Goal: Use online tool/utility

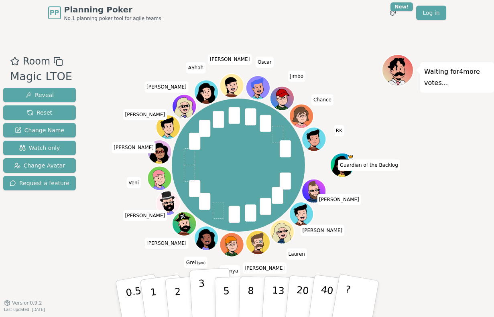
click at [205, 292] on button "3" at bounding box center [211, 299] width 44 height 63
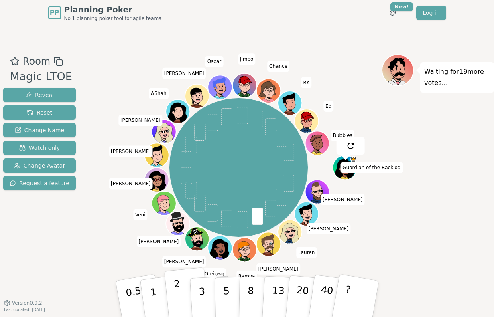
click at [176, 296] on p "2" at bounding box center [178, 300] width 10 height 44
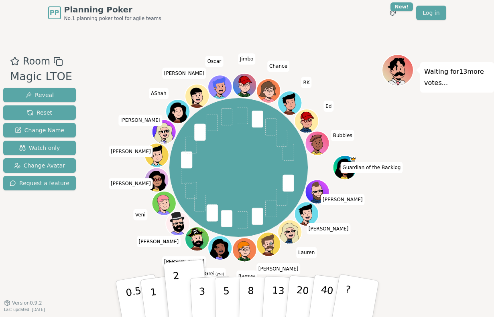
click at [305, 26] on div "Room Magic LTOE Reveal Reset Change Name Watch only Change Avatar Request a fea…" at bounding box center [247, 164] width 494 height 277
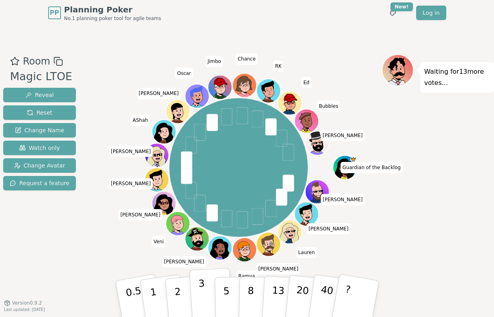
click at [201, 291] on p "3" at bounding box center [202, 300] width 9 height 44
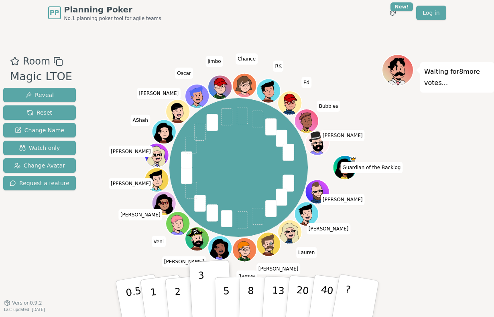
click at [93, 231] on div "Room Magic LTOE Reveal Reset Change Name Watch only Change Avatar Request a fea…" at bounding box center [247, 164] width 494 height 221
click at [109, 263] on div "Guardian of the Backlog [PERSON_NAME] [PERSON_NAME] [PERSON_NAME] Grei (you) [P…" at bounding box center [238, 168] width 286 height 199
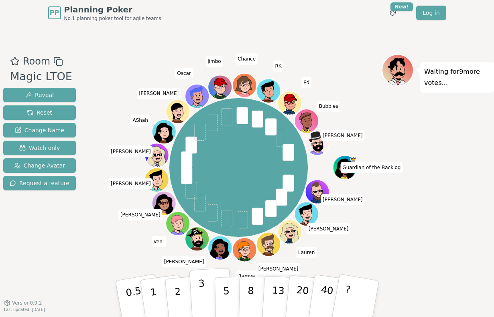
click at [201, 286] on p "3" at bounding box center [202, 300] width 9 height 44
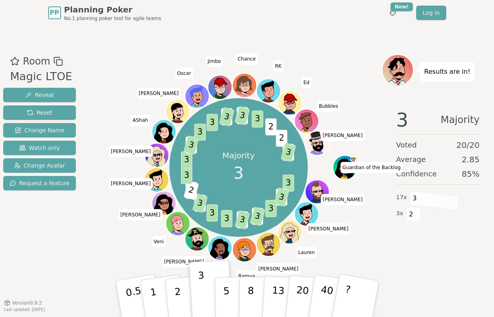
click at [45, 243] on div "Room Magic LTOE Reveal Reset Change Name Watch only Change Avatar Request a fea…" at bounding box center [39, 164] width 79 height 221
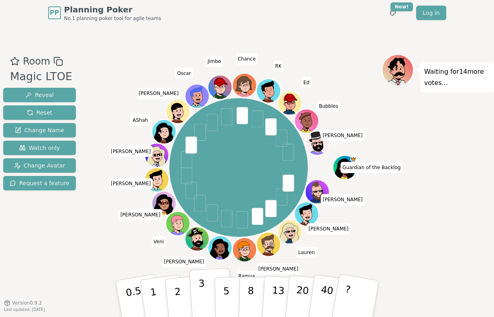
click at [204, 294] on p "3" at bounding box center [202, 300] width 9 height 44
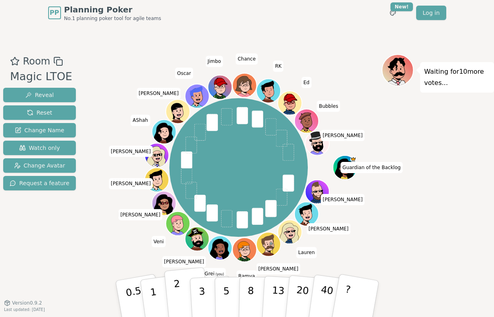
click at [181, 300] on button "2" at bounding box center [187, 300] width 46 height 64
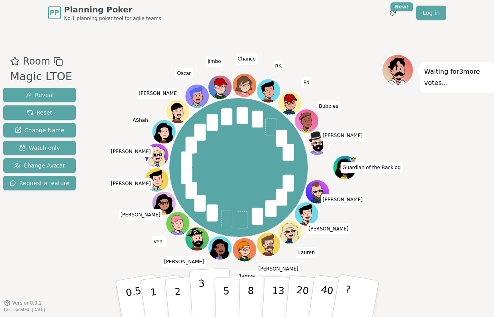
click at [206, 291] on button "3" at bounding box center [211, 299] width 44 height 63
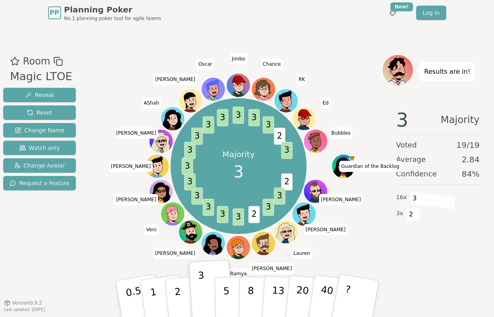
click at [334, 81] on div "Majority 3 2 3 3 2 3 3 3 3 3 3 3 3 3 3 3 3 3 2 3 Guardian of the Backlog [PERSO…" at bounding box center [238, 167] width 286 height 196
